Goal: Task Accomplishment & Management: Use online tool/utility

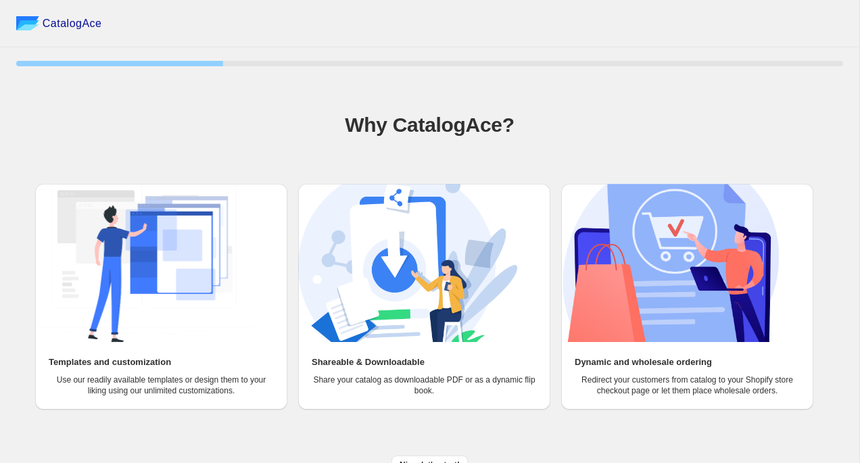
scroll to position [17, 0]
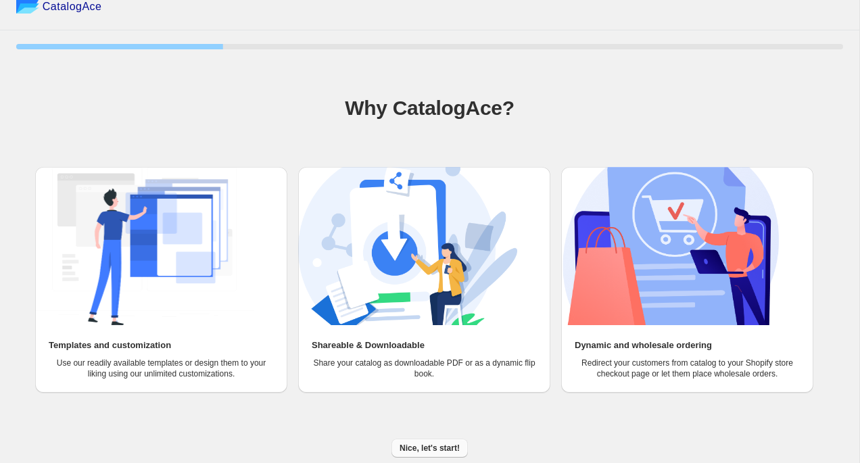
click at [426, 447] on span "Nice, let's start!" at bounding box center [429, 448] width 60 height 11
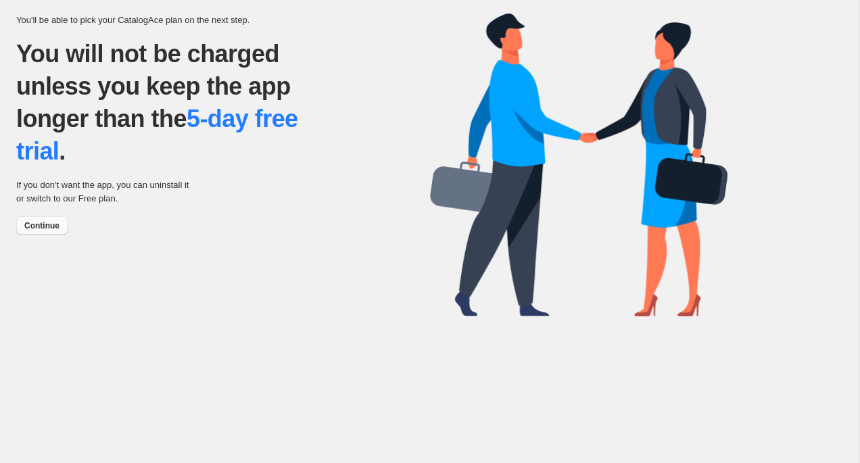
click at [51, 229] on span "Continue" at bounding box center [41, 225] width 35 height 11
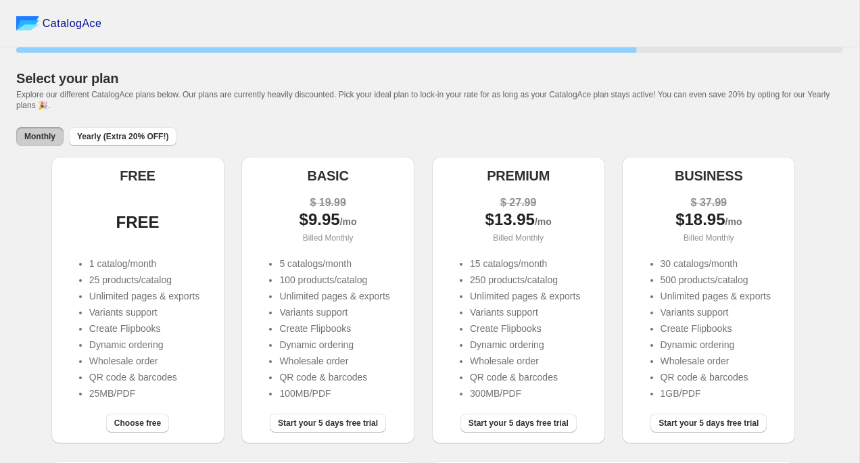
scroll to position [18, 0]
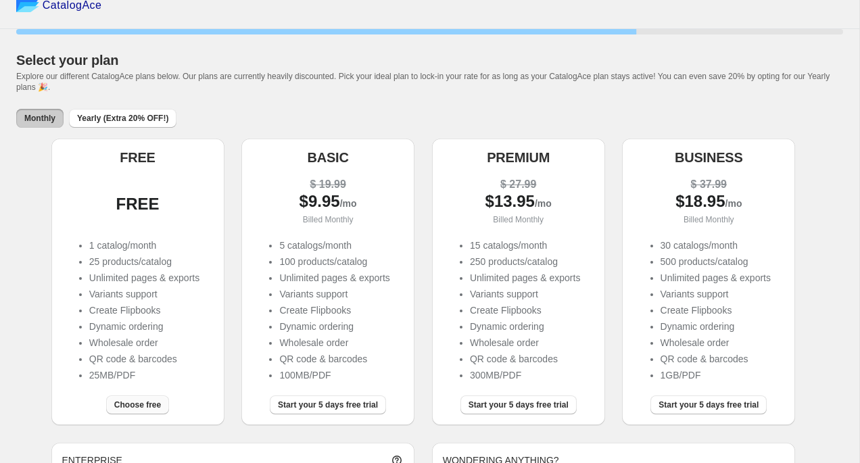
click at [143, 408] on span "Choose free" at bounding box center [137, 404] width 47 height 11
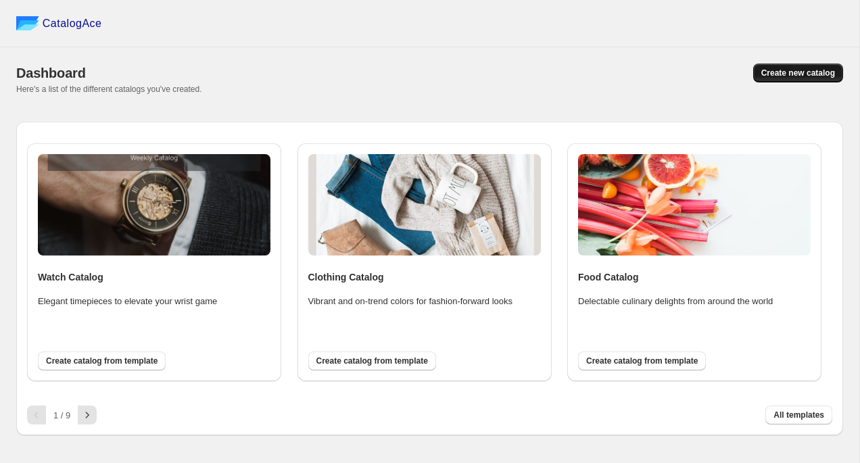
click at [795, 78] on button "Create new catalog" at bounding box center [798, 73] width 90 height 19
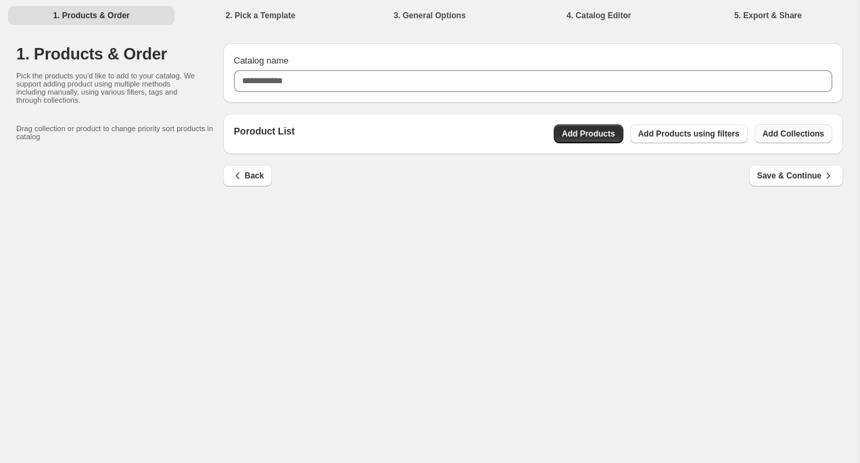
click at [802, 130] on span "Add Collections" at bounding box center [793, 133] width 62 height 11
click at [261, 27] on div "1. Products & Order 2. Pick a Template 3. General Options 4. Catalog Editor 5. …" at bounding box center [429, 15] width 859 height 30
click at [322, 16] on li "2. Pick a Template" at bounding box center [260, 14] width 166 height 19
click at [437, 4] on div "1. Products & Order 2. Pick a Template 3. General Options 4. Catalog Editor 5. …" at bounding box center [429, 15] width 859 height 30
click at [581, 11] on li "4. Catalog Editor" at bounding box center [599, 14] width 166 height 19
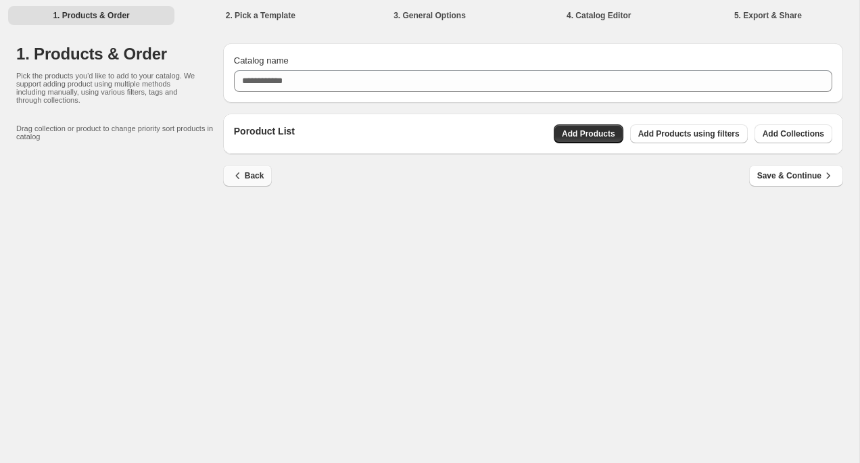
click at [248, 180] on span "Back" at bounding box center [247, 176] width 33 height 14
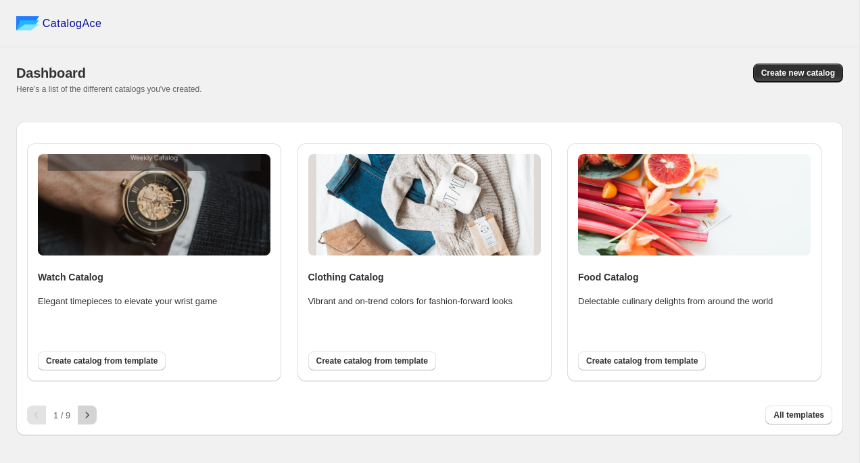
click at [90, 413] on icon "button" at bounding box center [87, 415] width 14 height 14
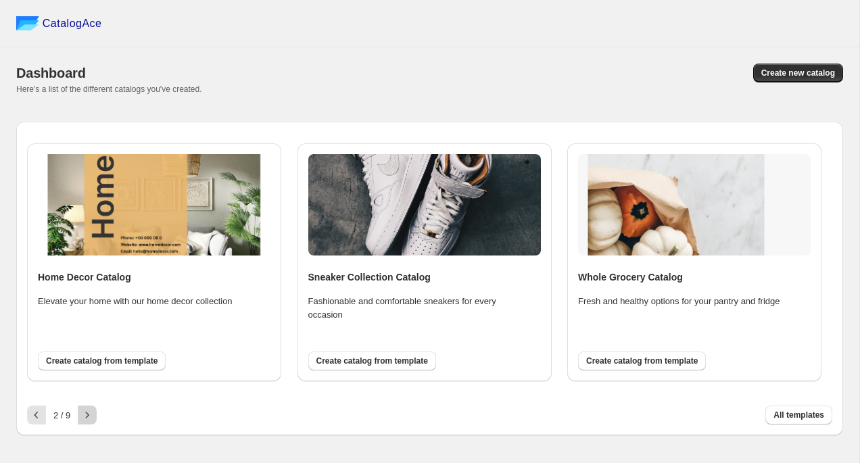
click at [90, 413] on icon "button" at bounding box center [87, 415] width 14 height 14
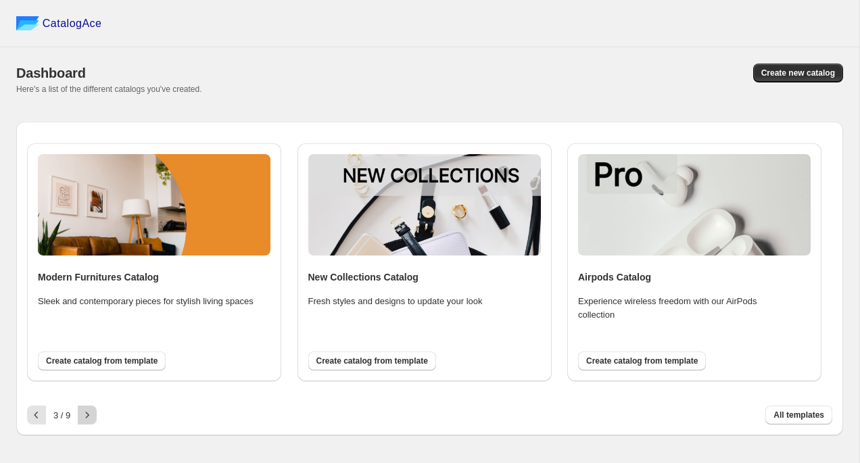
click at [90, 413] on icon "button" at bounding box center [87, 415] width 14 height 14
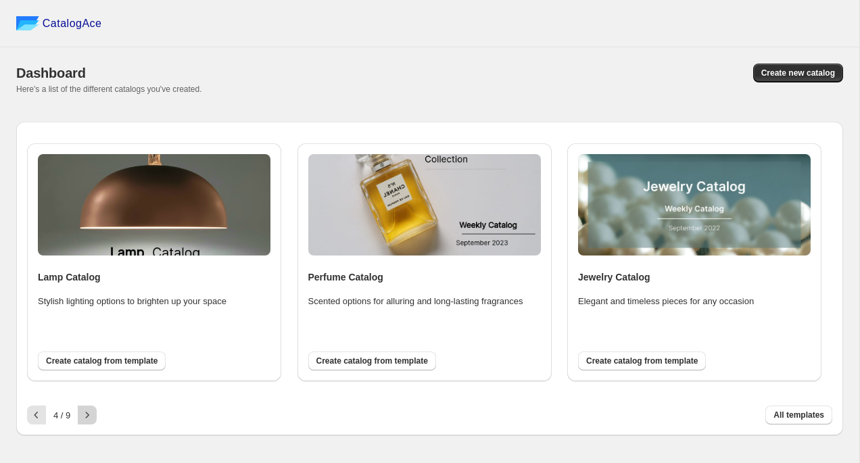
click at [90, 413] on icon "button" at bounding box center [87, 415] width 14 height 14
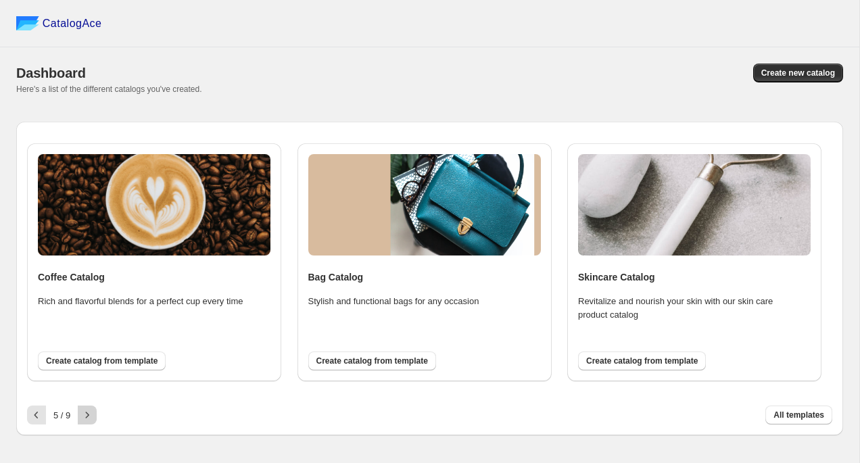
click at [90, 413] on icon "button" at bounding box center [87, 415] width 14 height 14
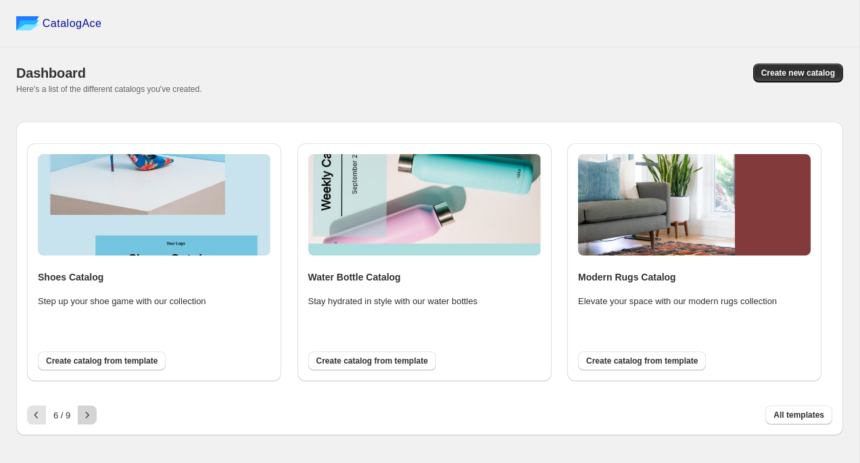
click at [90, 413] on icon "button" at bounding box center [87, 415] width 14 height 14
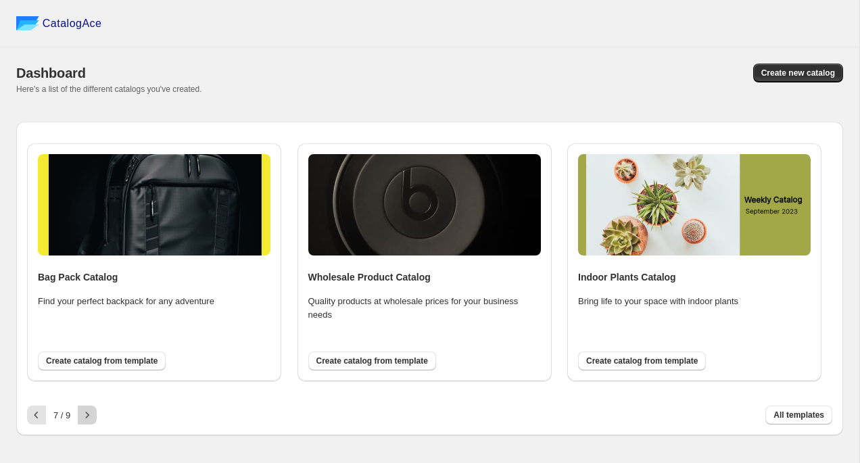
click at [90, 413] on icon "button" at bounding box center [87, 415] width 14 height 14
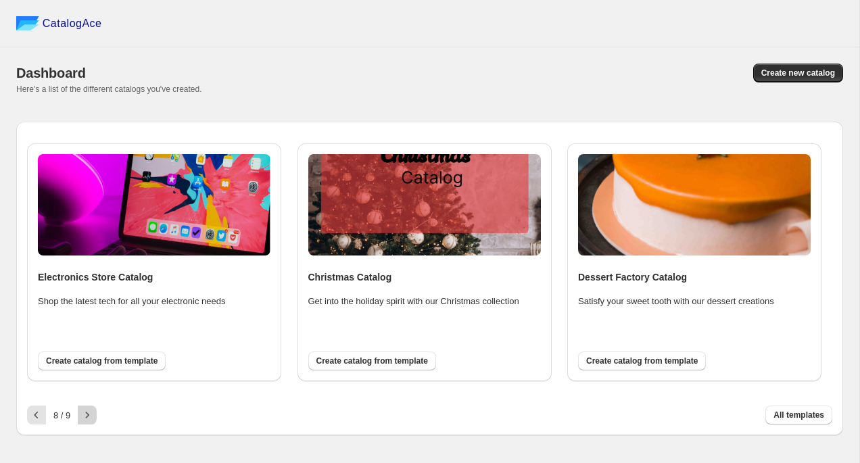
click at [90, 413] on icon "button" at bounding box center [87, 415] width 14 height 14
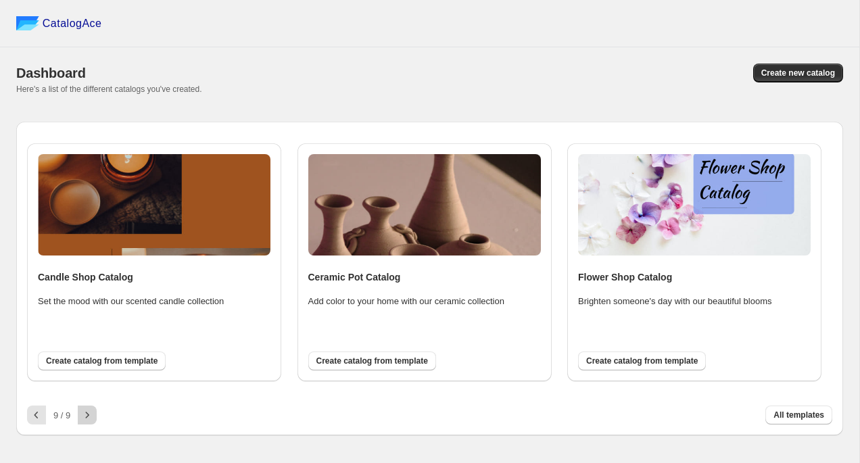
click at [90, 413] on div at bounding box center [87, 415] width 19 height 19
